Goal: Task Accomplishment & Management: Manage account settings

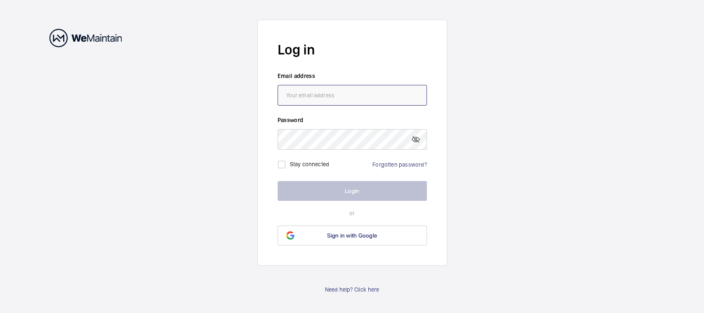
drag, startPoint x: 0, startPoint y: 0, endPoint x: 392, endPoint y: 95, distance: 403.7
click at [392, 95] on input "email" at bounding box center [351, 95] width 149 height 21
type input "[EMAIL_ADDRESS][DOMAIN_NAME]"
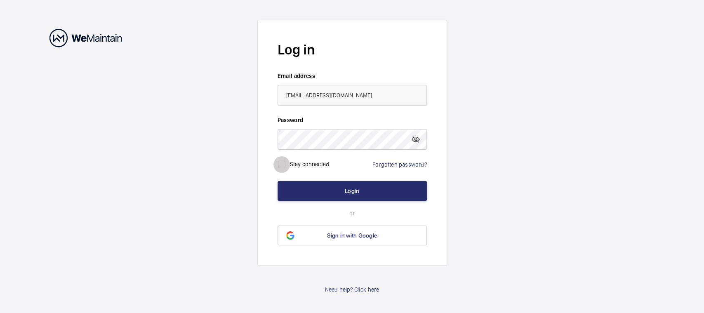
click at [283, 163] on input "checkbox" at bounding box center [281, 164] width 16 height 16
checkbox input "true"
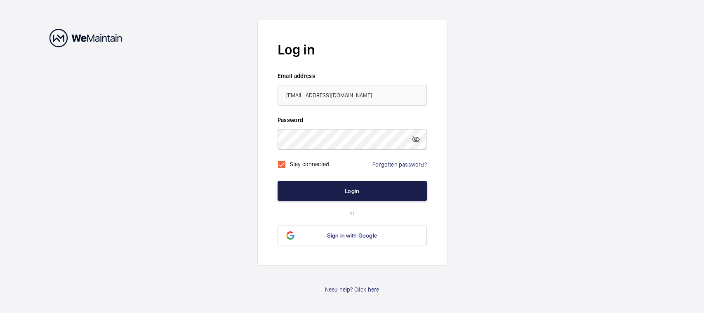
click at [338, 183] on button "Login" at bounding box center [351, 191] width 149 height 20
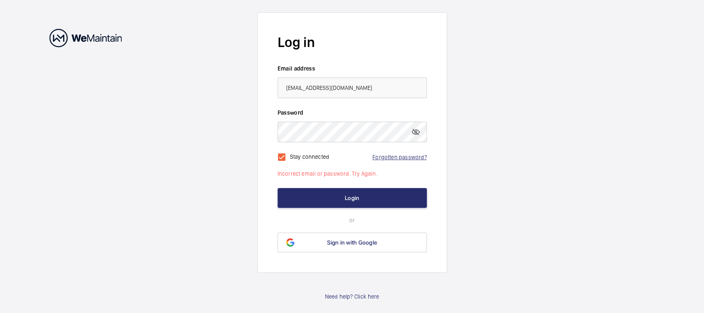
click at [399, 157] on link "Forgotten password?" at bounding box center [399, 157] width 54 height 7
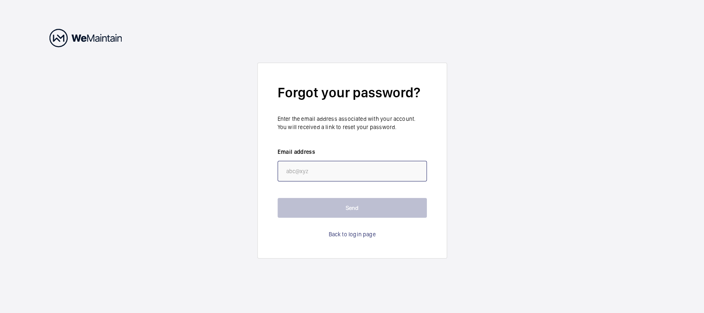
click at [341, 174] on input "email" at bounding box center [351, 171] width 149 height 21
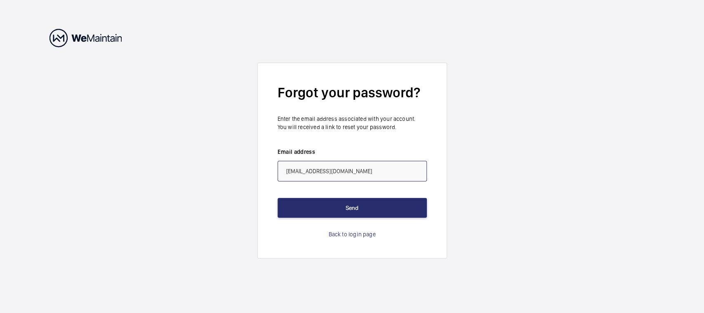
type input "[EMAIL_ADDRESS][DOMAIN_NAME]"
click at [277, 198] on button "Send" at bounding box center [351, 208] width 149 height 20
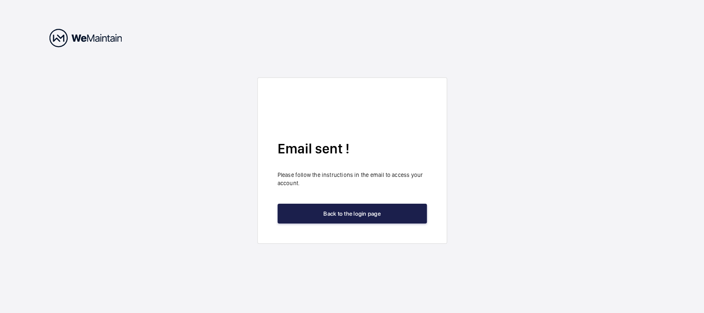
click at [360, 204] on button "Back to the login page" at bounding box center [351, 214] width 149 height 20
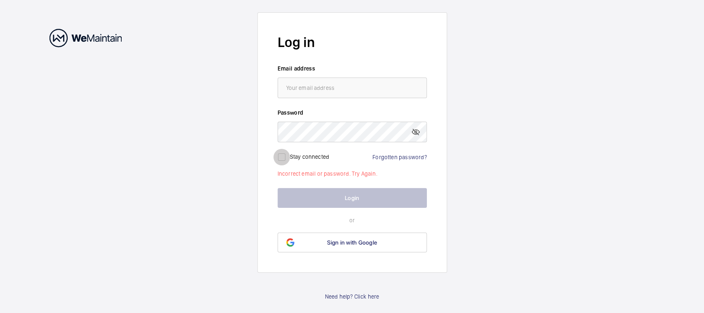
click at [282, 155] on input "checkbox" at bounding box center [281, 157] width 16 height 16
checkbox input "true"
click at [331, 87] on input "email" at bounding box center [351, 87] width 149 height 21
type input "[EMAIL_ADDRESS][DOMAIN_NAME]"
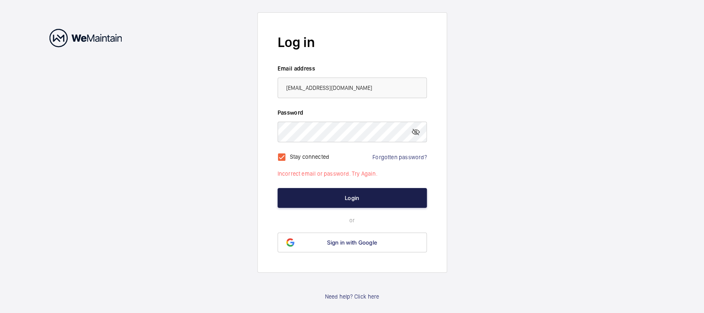
click at [356, 200] on button "Login" at bounding box center [351, 198] width 149 height 20
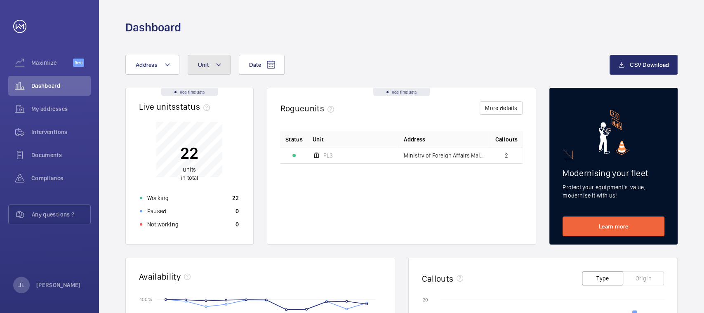
click at [211, 65] on button "Unit" at bounding box center [209, 65] width 43 height 20
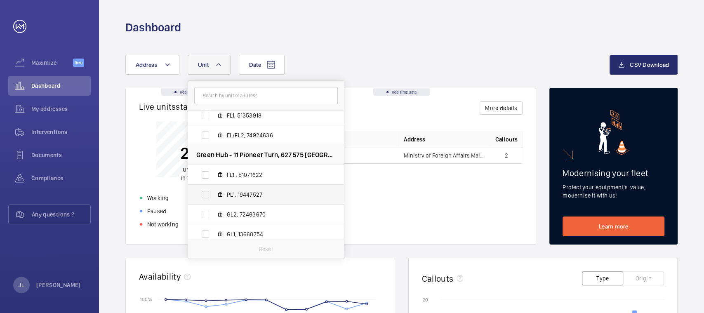
scroll to position [109, 0]
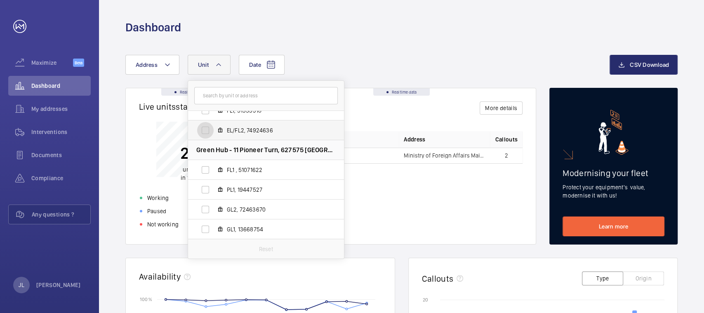
click at [206, 128] on input "EL/FL2, 74924636" at bounding box center [205, 130] width 16 height 16
checkbox input "true"
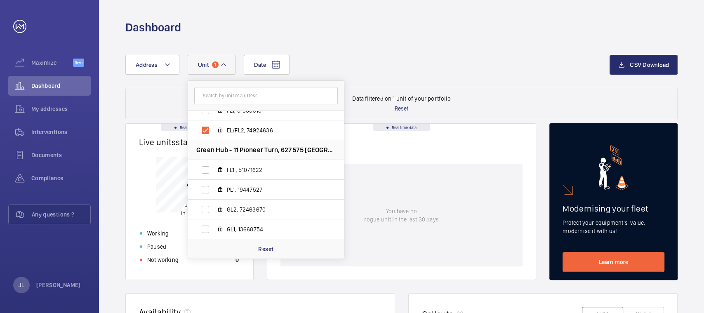
click at [520, 95] on wm-front-dashboard-filters-results "Data filtered on 1 unit of your portfolio Reset" at bounding box center [401, 103] width 552 height 31
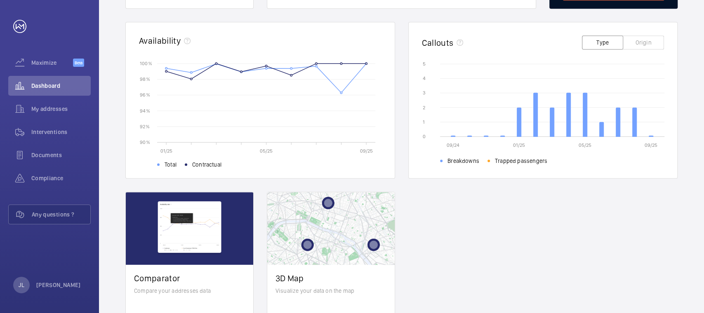
scroll to position [216, 0]
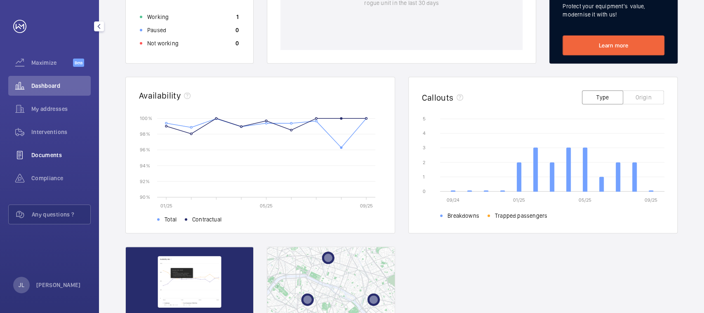
click at [38, 153] on span "Documents" at bounding box center [60, 155] width 59 height 8
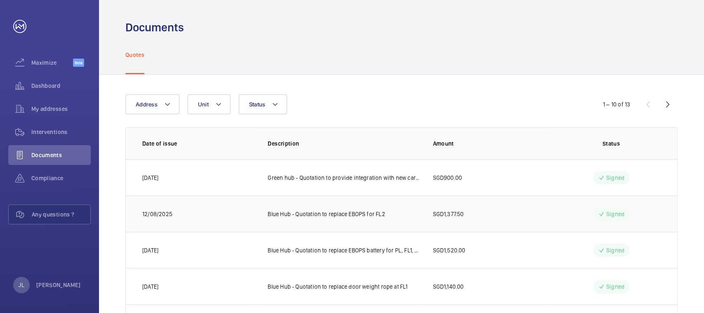
click at [352, 212] on p "Blue Hub - Quotation to replace EBOPS for FL2" at bounding box center [326, 214] width 117 height 8
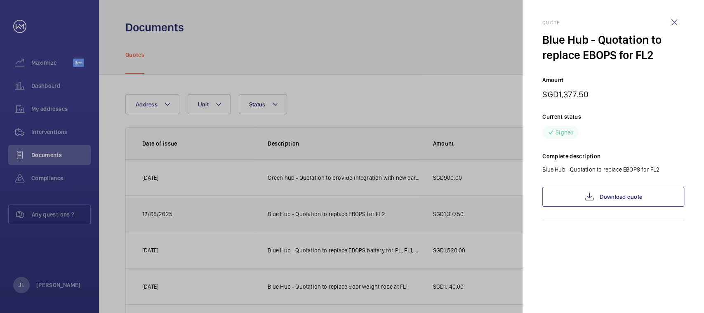
click at [352, 212] on div at bounding box center [352, 156] width 704 height 313
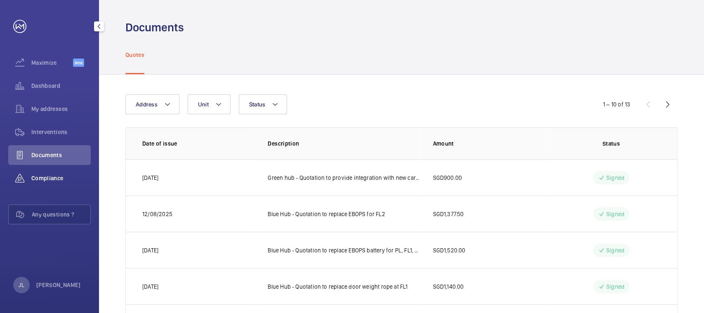
click at [44, 176] on span "Compliance" at bounding box center [60, 178] width 59 height 8
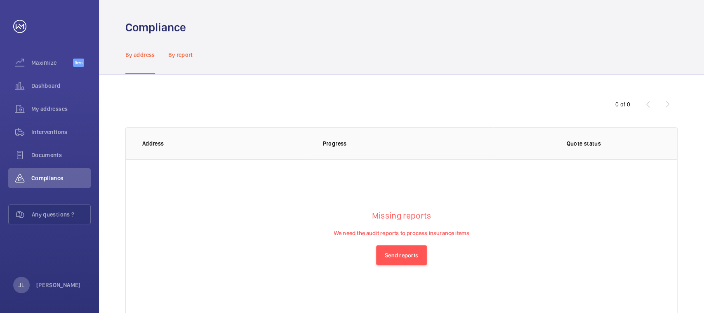
click at [184, 55] on p "By report" at bounding box center [180, 55] width 25 height 8
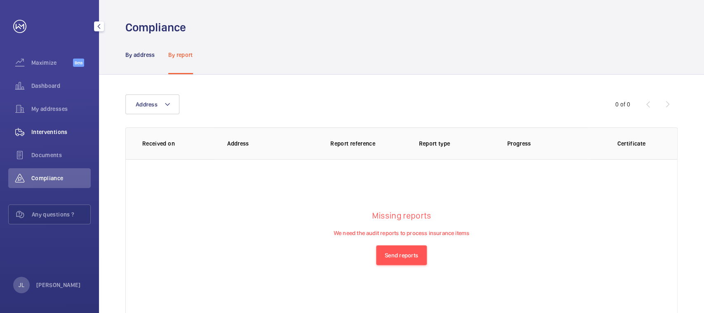
click at [46, 131] on span "Interventions" at bounding box center [60, 132] width 59 height 8
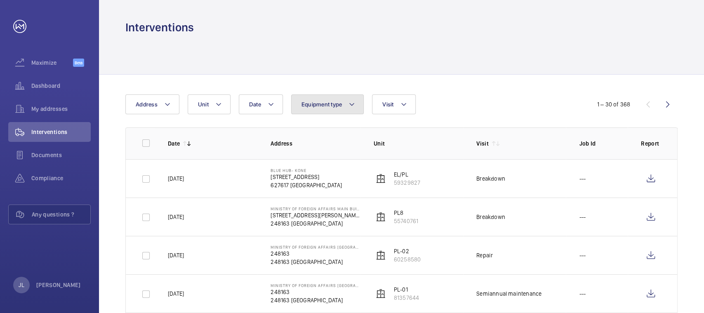
click at [360, 104] on button "Equipment type" at bounding box center [327, 104] width 73 height 20
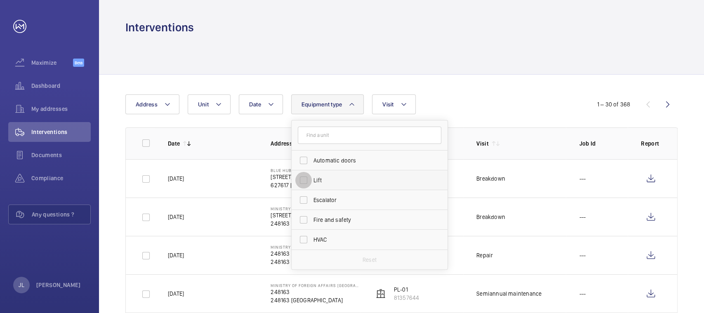
click at [303, 180] on input "Lift" at bounding box center [303, 180] width 16 height 16
checkbox input "true"
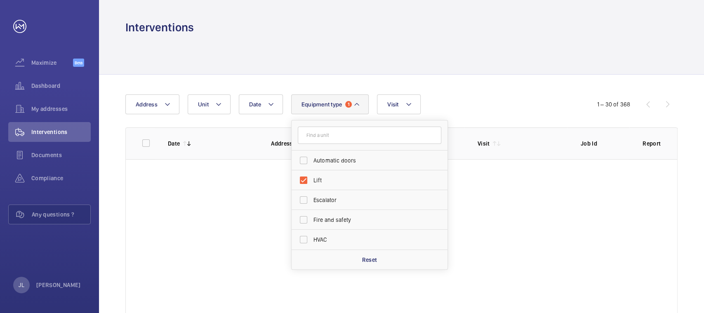
click at [471, 104] on div "Date Address Unit Equipment type 1 Automatic doors Lift Escalator Fire and safe…" at bounding box center [351, 104] width 453 height 20
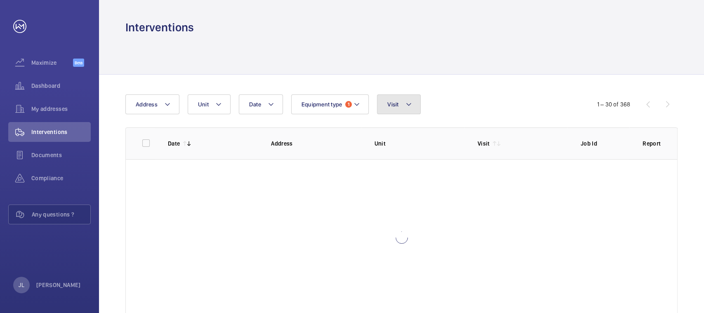
click at [411, 109] on button "Visit" at bounding box center [398, 104] width 43 height 20
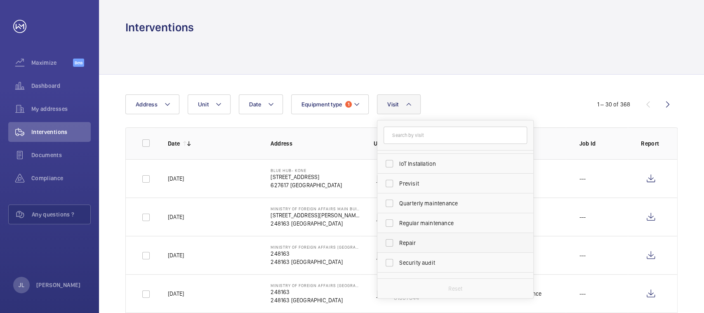
scroll to position [129, 0]
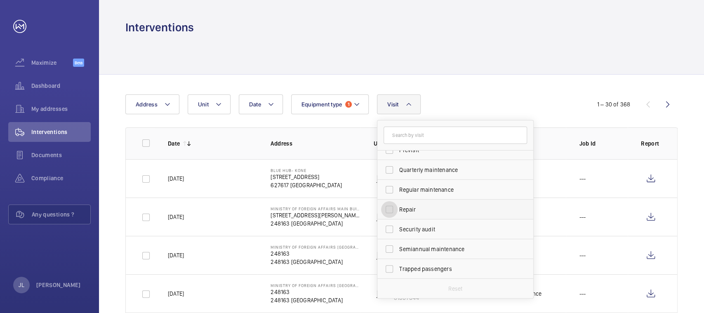
click at [387, 209] on input "Repair" at bounding box center [389, 209] width 16 height 16
checkbox input "true"
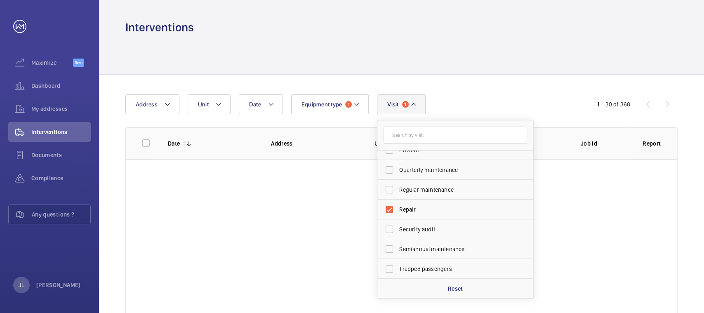
click at [507, 98] on div "Date Address Unit Equipment type 1 Visit 1 Annual maintenance Breakdown Client …" at bounding box center [351, 104] width 453 height 20
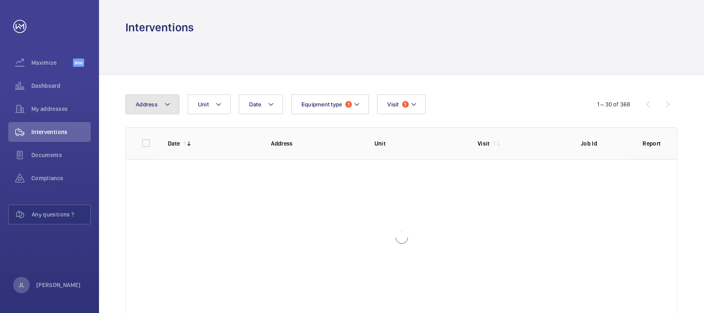
click at [170, 108] on mat-icon at bounding box center [167, 104] width 7 height 10
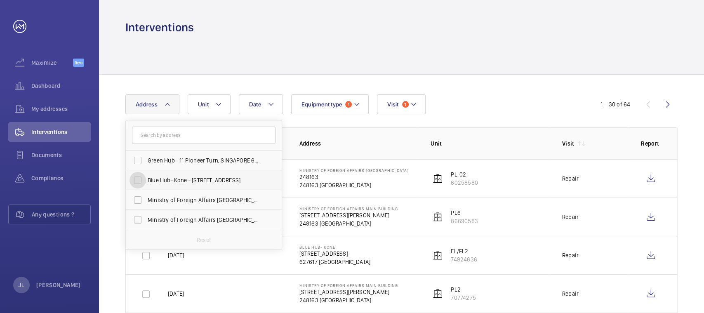
click at [136, 178] on input "Blue Hub- Kone - [STREET_ADDRESS]" at bounding box center [137, 180] width 16 height 16
checkbox input "true"
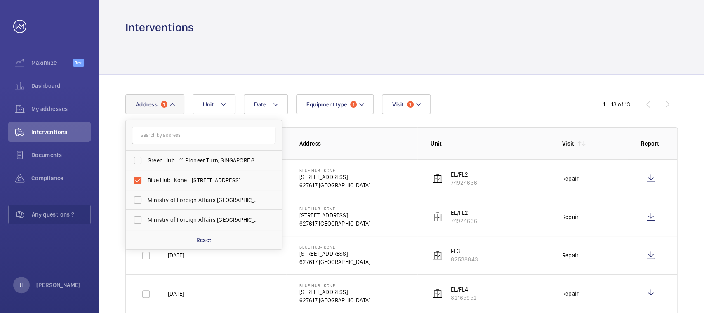
click at [251, 61] on div at bounding box center [401, 54] width 552 height 39
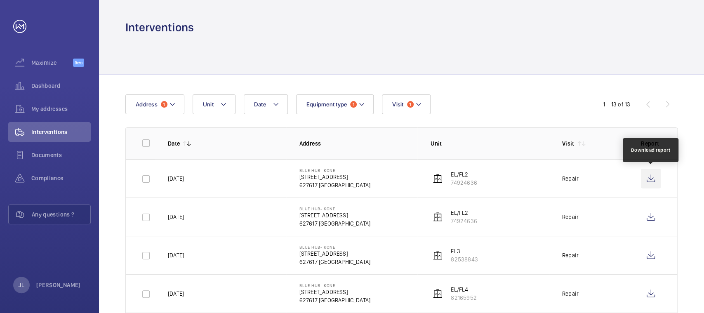
click at [648, 178] on wm-front-icon-button at bounding box center [651, 179] width 20 height 20
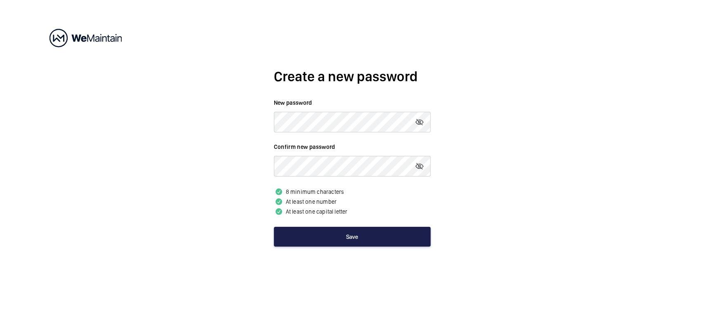
click at [350, 236] on button "Save" at bounding box center [352, 237] width 157 height 20
